Goal: Task Accomplishment & Management: Use online tool/utility

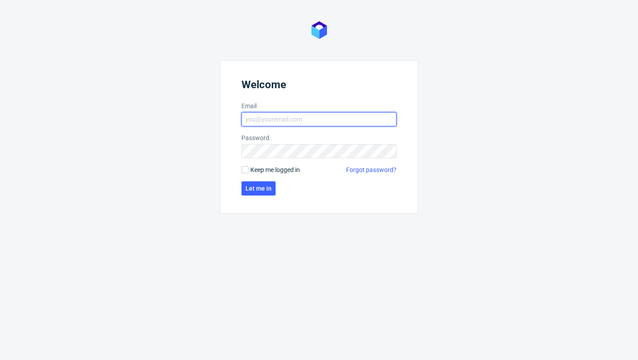
click at [267, 123] on input "Email" at bounding box center [318, 119] width 155 height 14
type input "zuzanna.jozefowicz@packhelp.com"
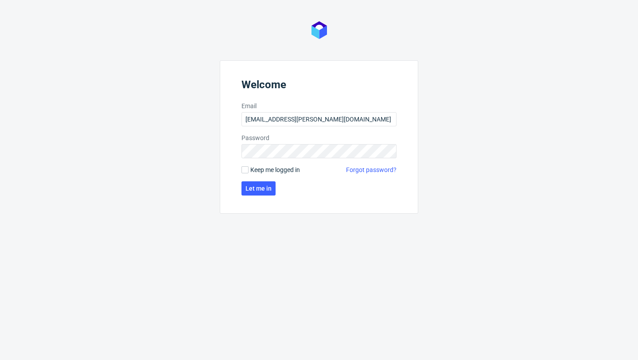
click at [292, 168] on span "Keep me logged in" at bounding box center [275, 169] width 50 height 9
click at [248, 168] on input "Keep me logged in" at bounding box center [244, 169] width 7 height 7
checkbox input "true"
click at [262, 194] on button "Let me in" at bounding box center [258, 188] width 34 height 14
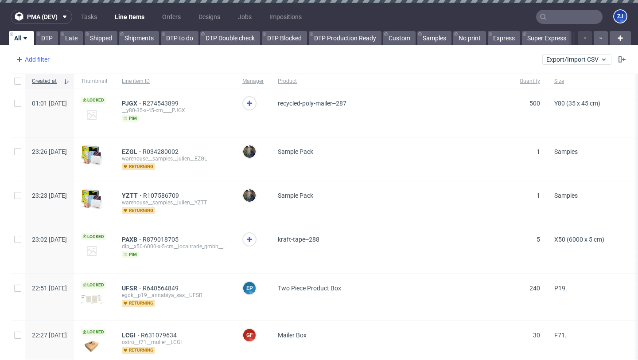
click at [33, 58] on div "Add filter" at bounding box center [31, 59] width 39 height 14
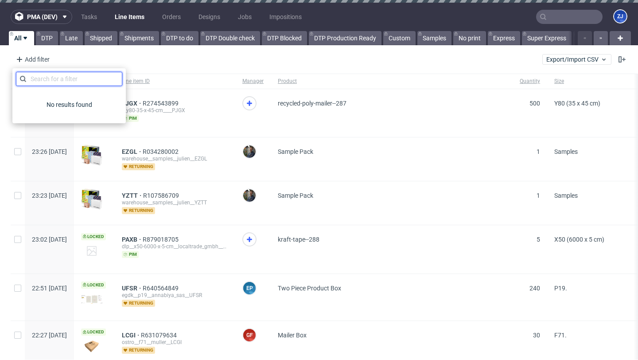
click at [51, 83] on input "text" at bounding box center [69, 79] width 106 height 14
click at [75, 58] on div "Add filter Hide filters Clear all Export/Import CSV" at bounding box center [319, 59] width 638 height 21
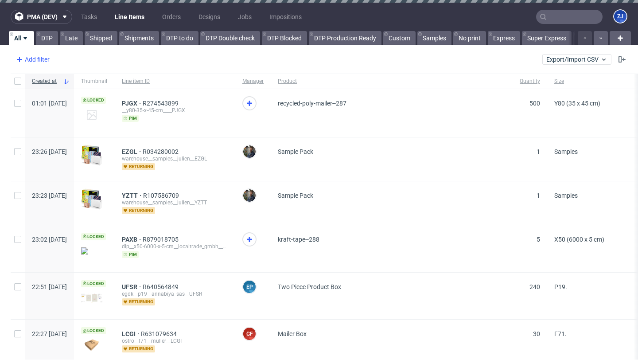
click at [50, 62] on div "Add filter" at bounding box center [31, 59] width 39 height 14
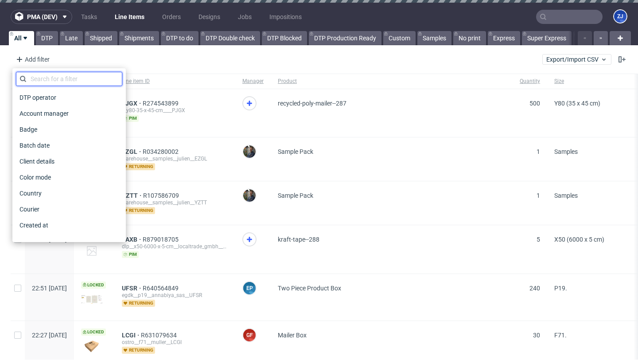
click at [55, 79] on input "text" at bounding box center [69, 79] width 106 height 14
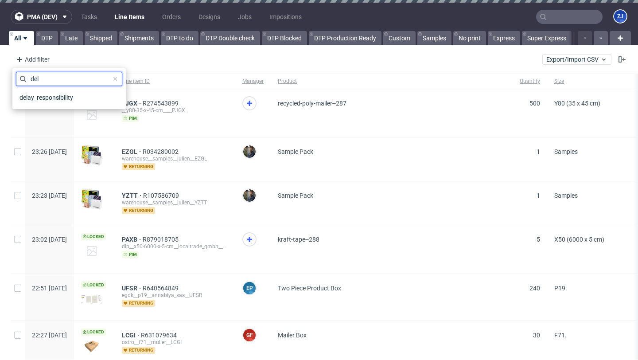
type input "del"
click at [199, 68] on div "Add filter Hide filters Clear all Export/Import CSV" at bounding box center [319, 59] width 638 height 21
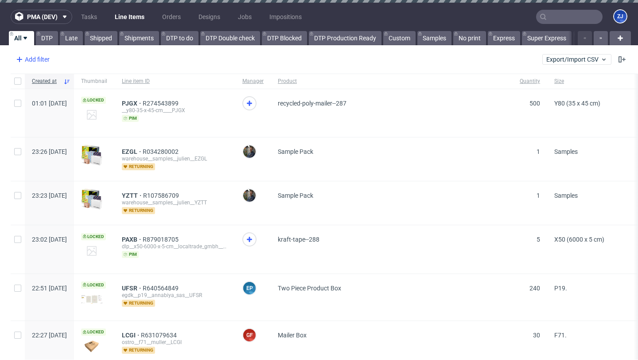
click at [39, 57] on div "Add filter" at bounding box center [31, 59] width 39 height 14
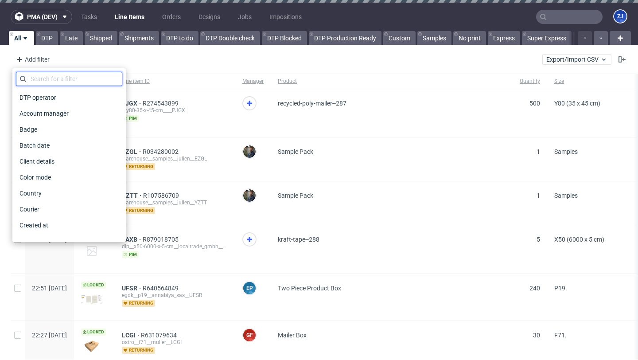
click at [54, 79] on input "text" at bounding box center [69, 79] width 106 height 14
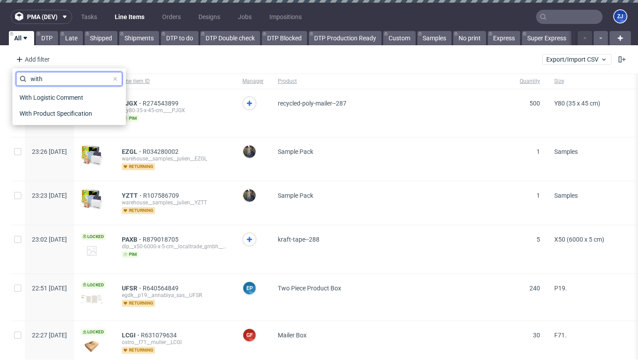
type input "with"
click at [82, 78] on input "with" at bounding box center [69, 79] width 106 height 14
type input "dela"
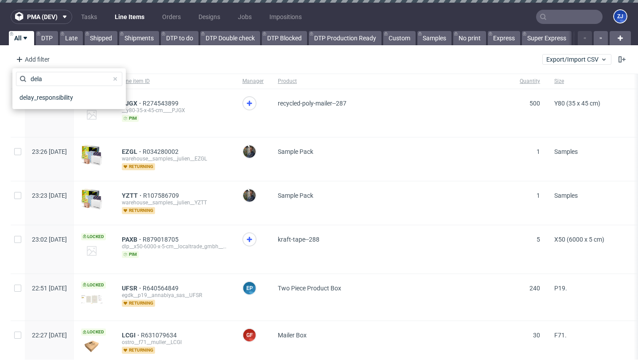
click at [183, 64] on div "Add filter Hide filters Clear all Export/Import CSV" at bounding box center [319, 59] width 638 height 21
click at [39, 60] on div "Add filter" at bounding box center [31, 59] width 39 height 14
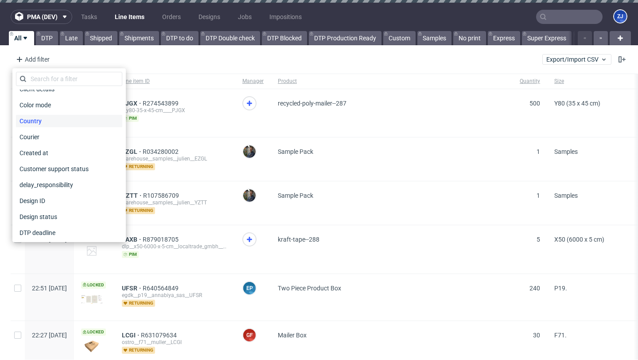
scroll to position [73, 0]
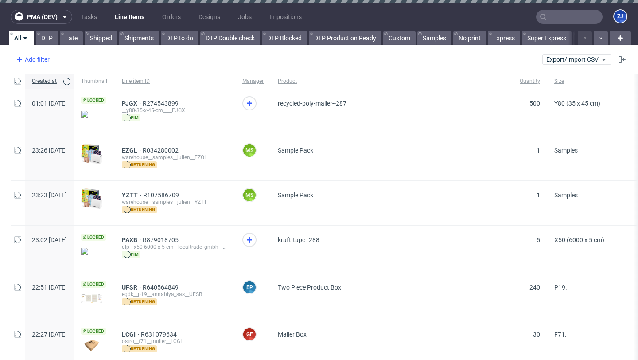
click at [49, 61] on div "Add filter" at bounding box center [31, 59] width 39 height 14
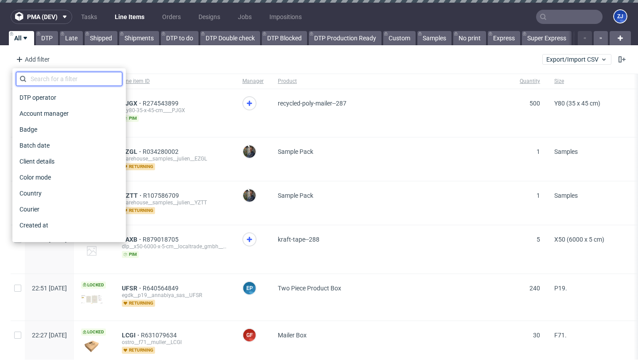
click at [52, 74] on input "text" at bounding box center [69, 79] width 106 height 14
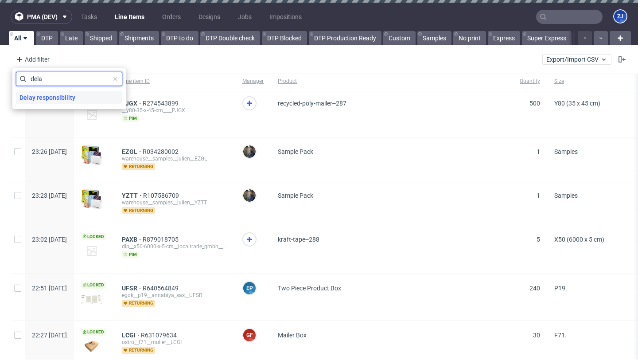
type input "dela"
click at [101, 101] on div "Delay responsibility" at bounding box center [69, 97] width 106 height 12
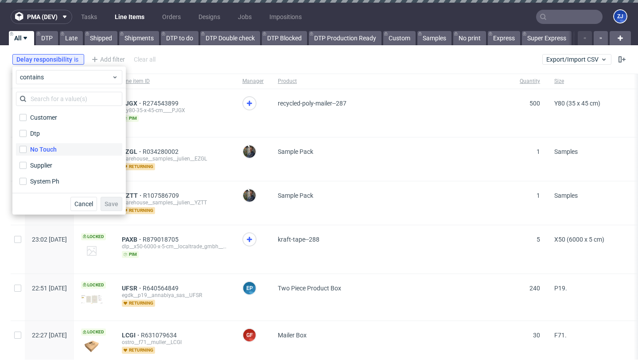
click at [65, 151] on label "No Touch" at bounding box center [69, 149] width 106 height 12
click at [27, 151] on input "No Touch" at bounding box center [22, 149] width 7 height 7
checkbox input "true"
click at [117, 204] on span "Save" at bounding box center [112, 204] width 14 height 6
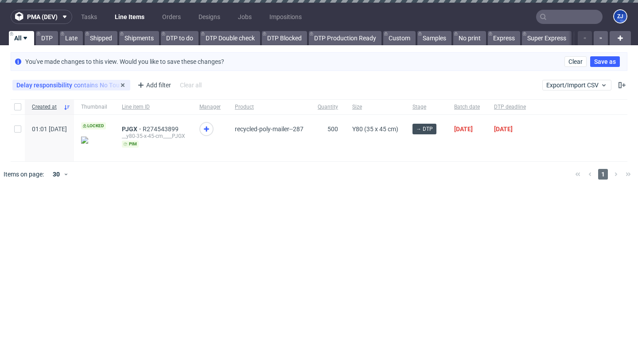
click at [62, 83] on span "Delay responsibility" at bounding box center [45, 84] width 58 height 7
